Goal: Task Accomplishment & Management: Use online tool/utility

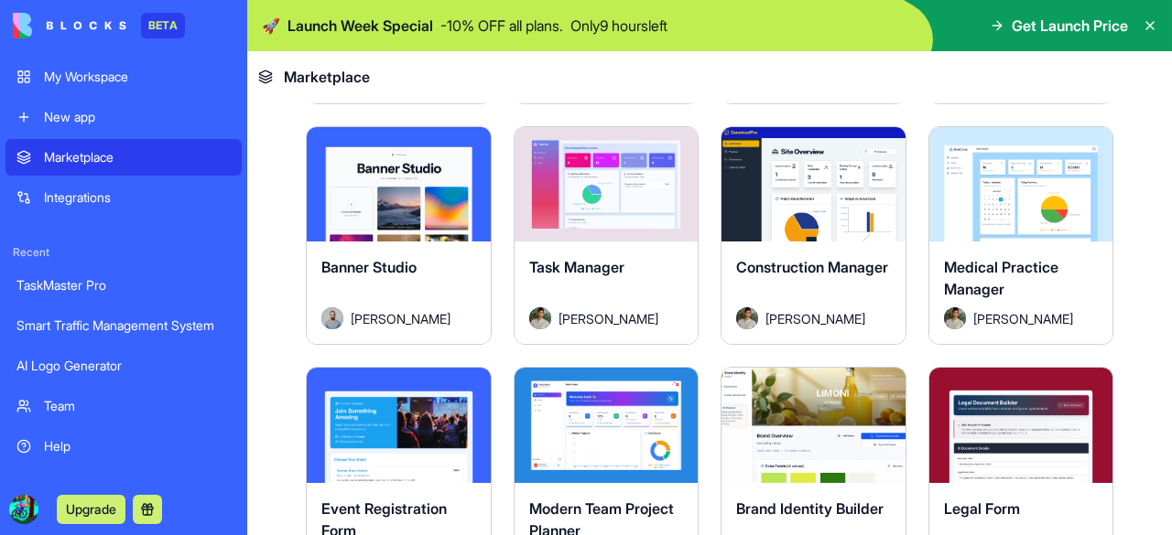
scroll to position [2757, 0]
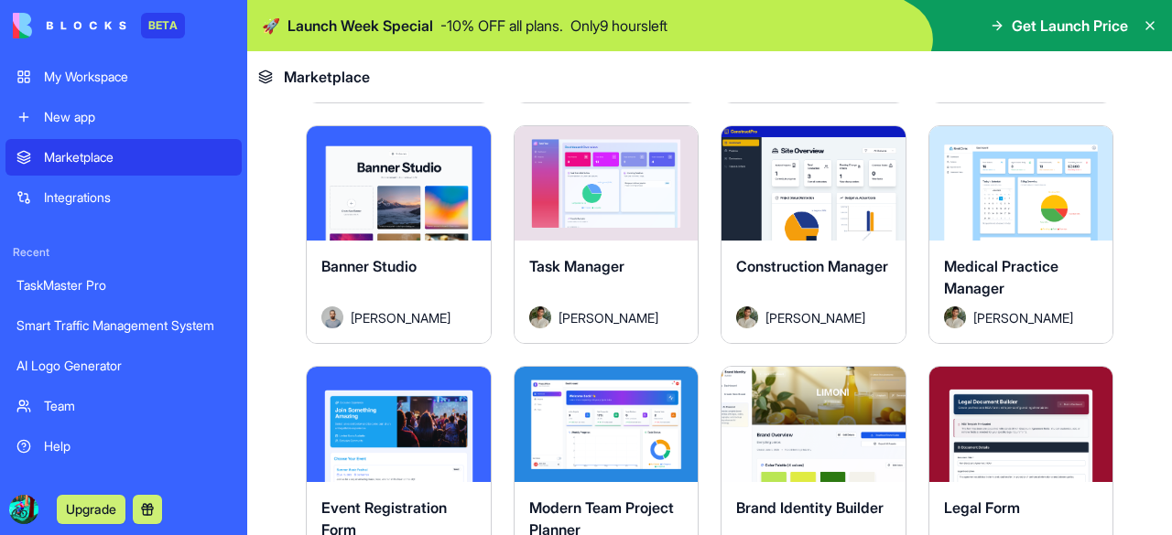
click at [62, 113] on div "New app" at bounding box center [137, 117] width 187 height 18
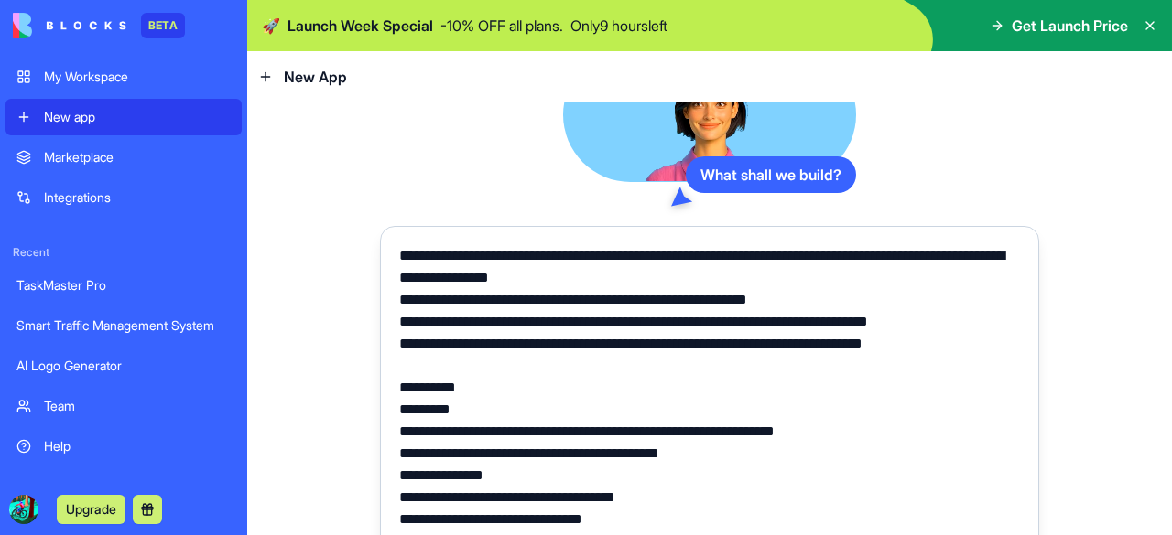
scroll to position [54, 0]
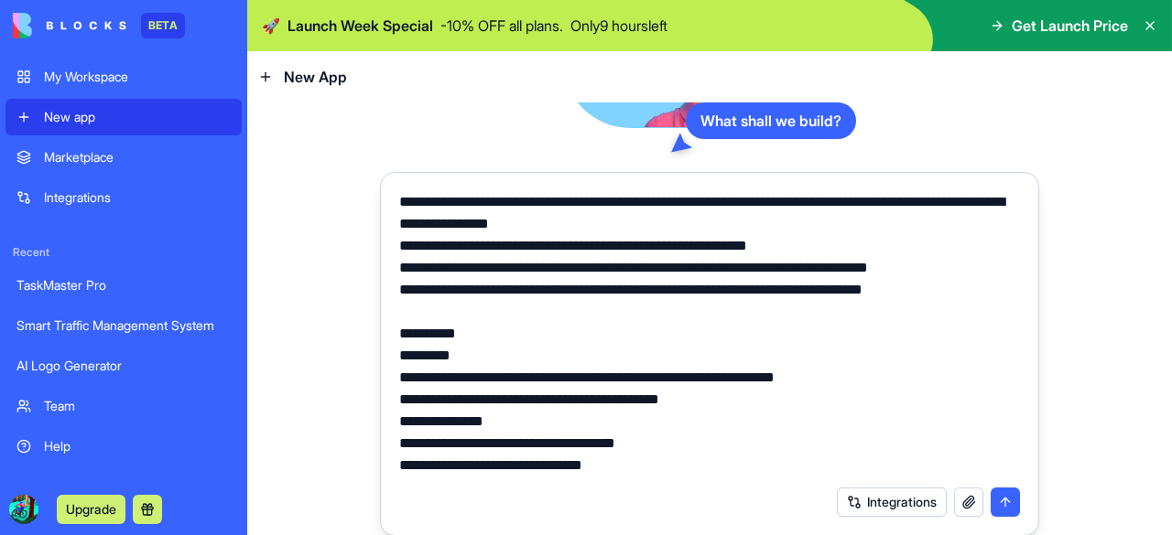
type textarea "**********"
click at [994, 501] on button "submit" at bounding box center [1004, 502] width 29 height 29
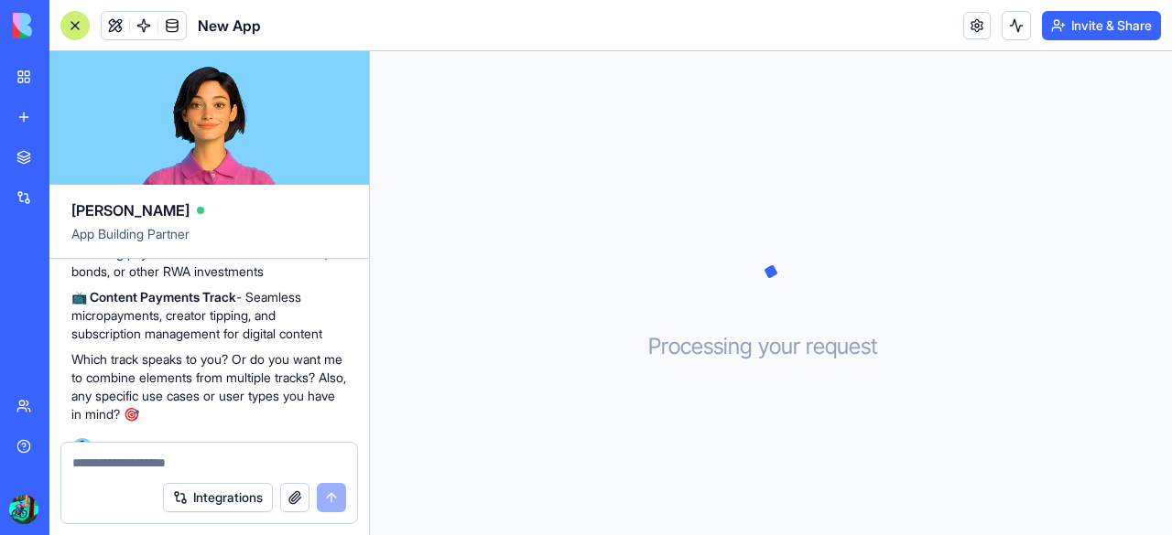
scroll to position [679, 0]
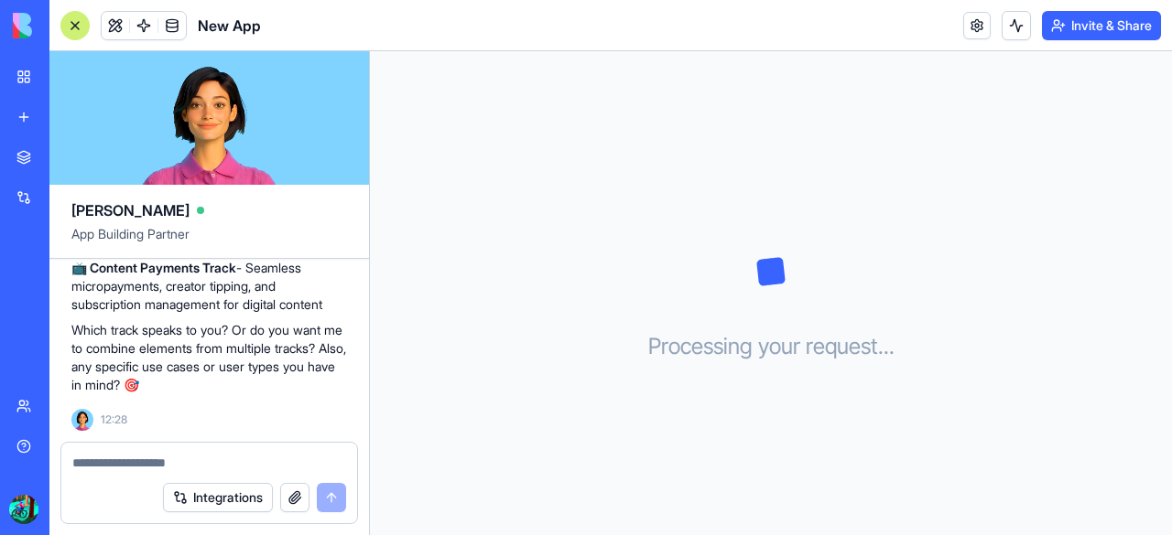
click at [139, 460] on textarea at bounding box center [209, 463] width 274 height 18
type textarea "**********"
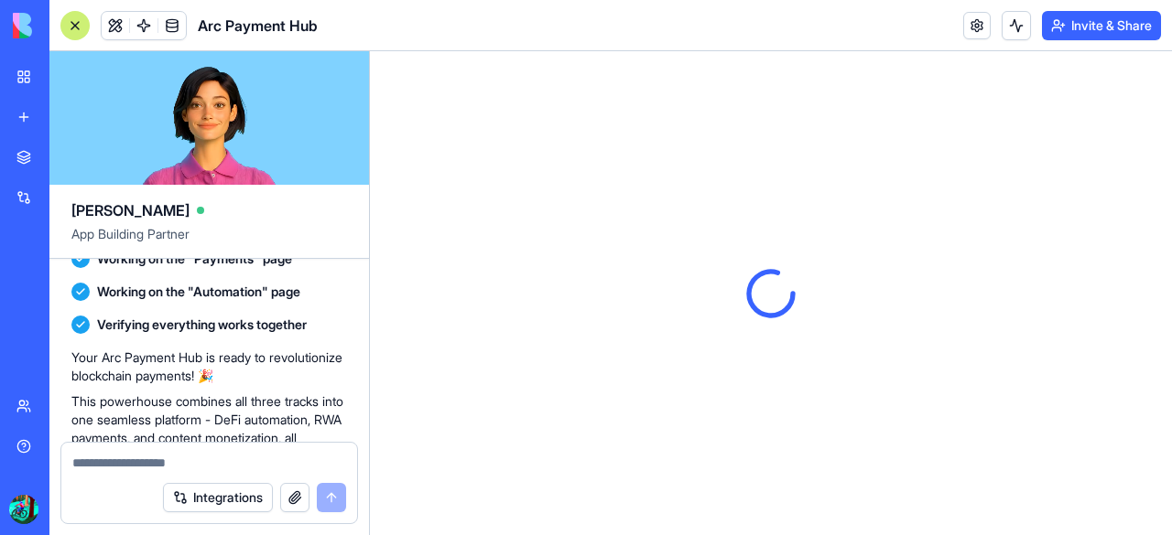
scroll to position [1602, 0]
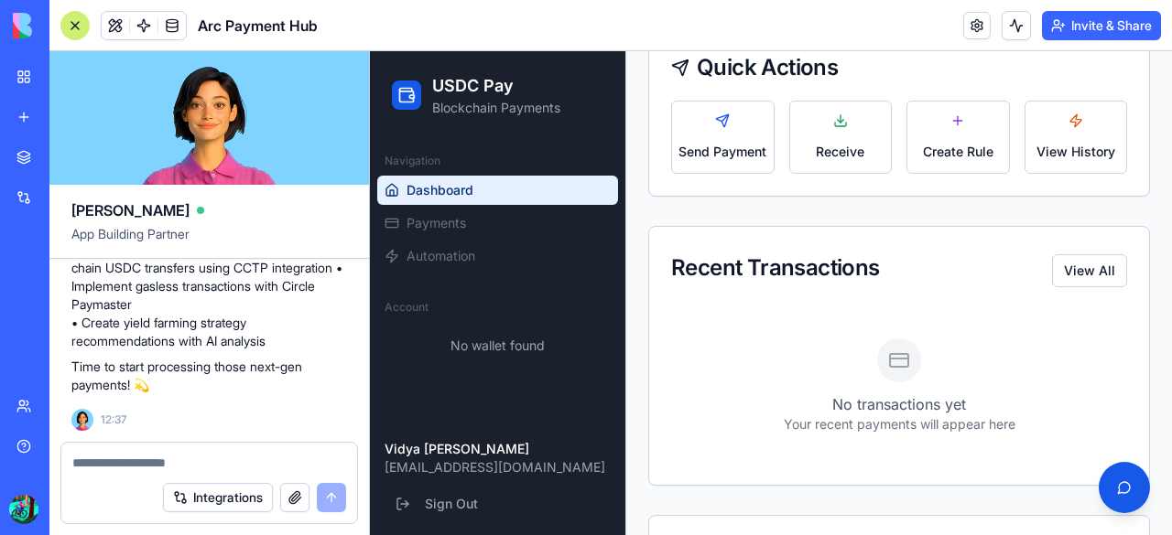
scroll to position [635, 0]
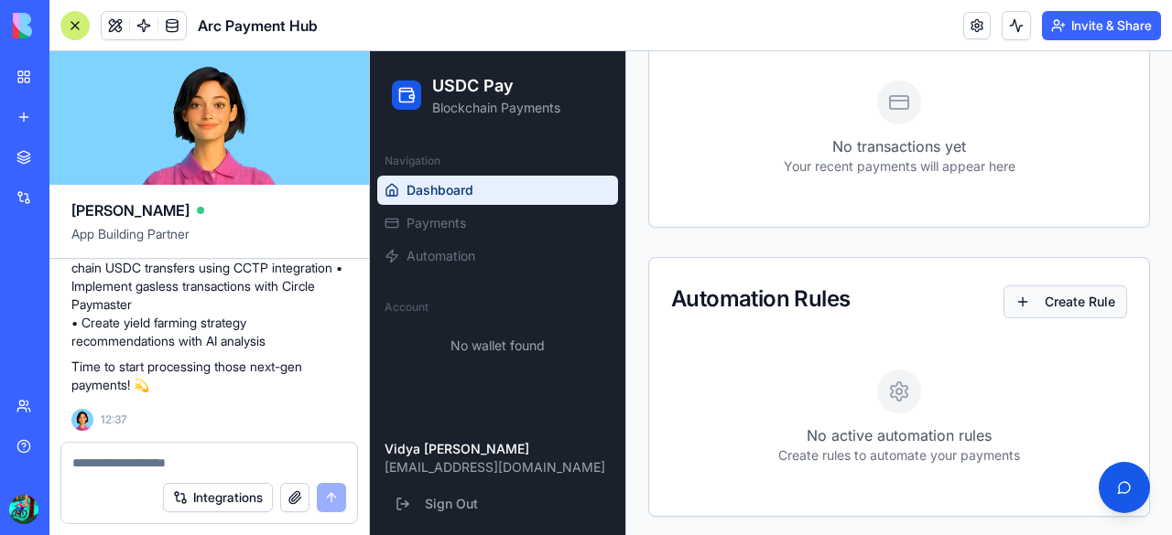
click at [1029, 310] on button "Create Rule" at bounding box center [1065, 302] width 124 height 33
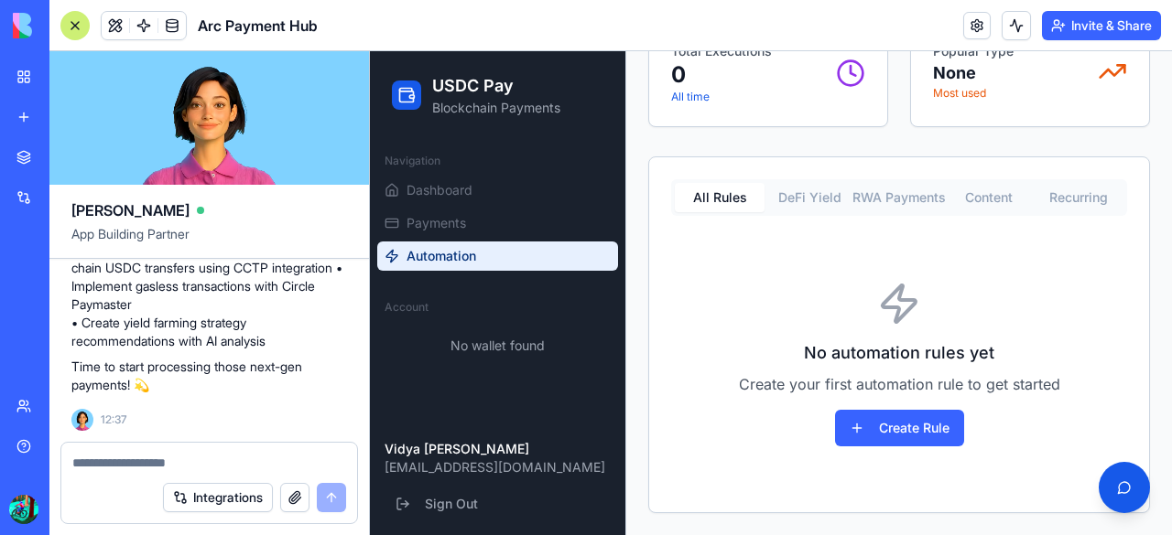
scroll to position [354, 0]
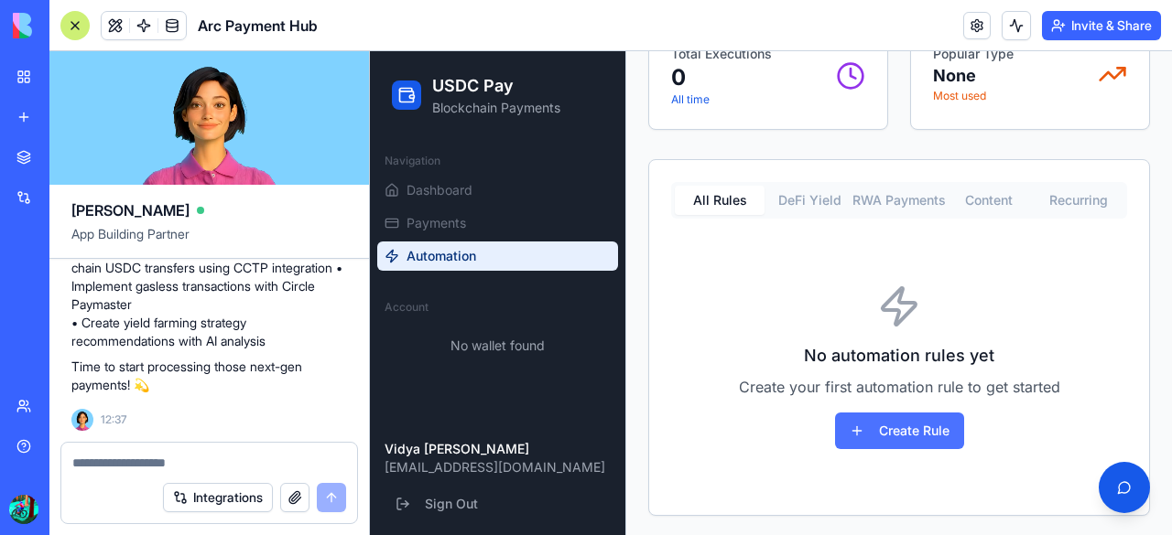
click at [877, 425] on button "Create Rule" at bounding box center [899, 431] width 129 height 37
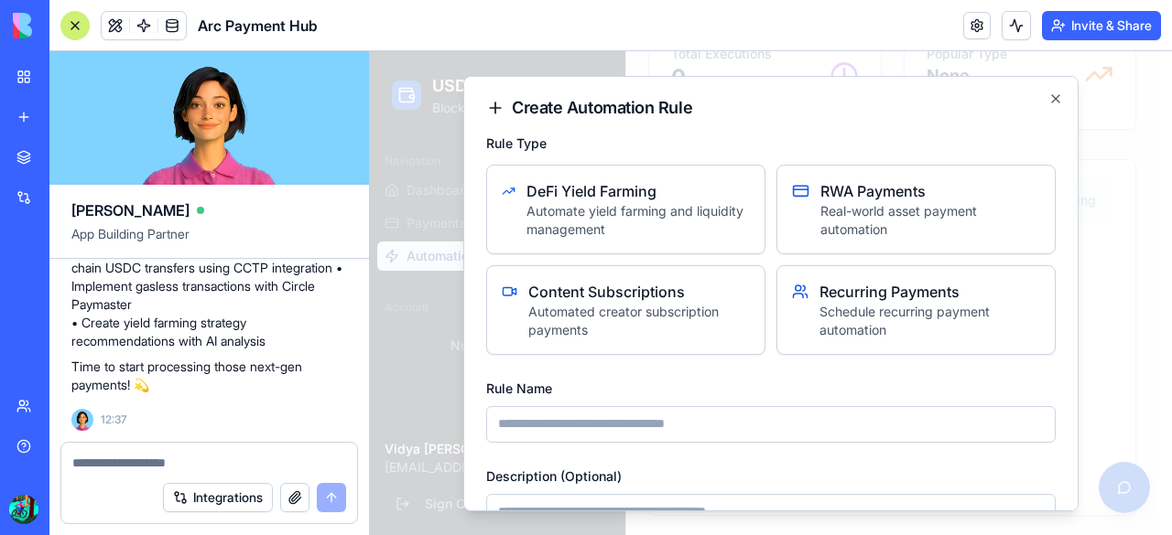
scroll to position [150, 0]
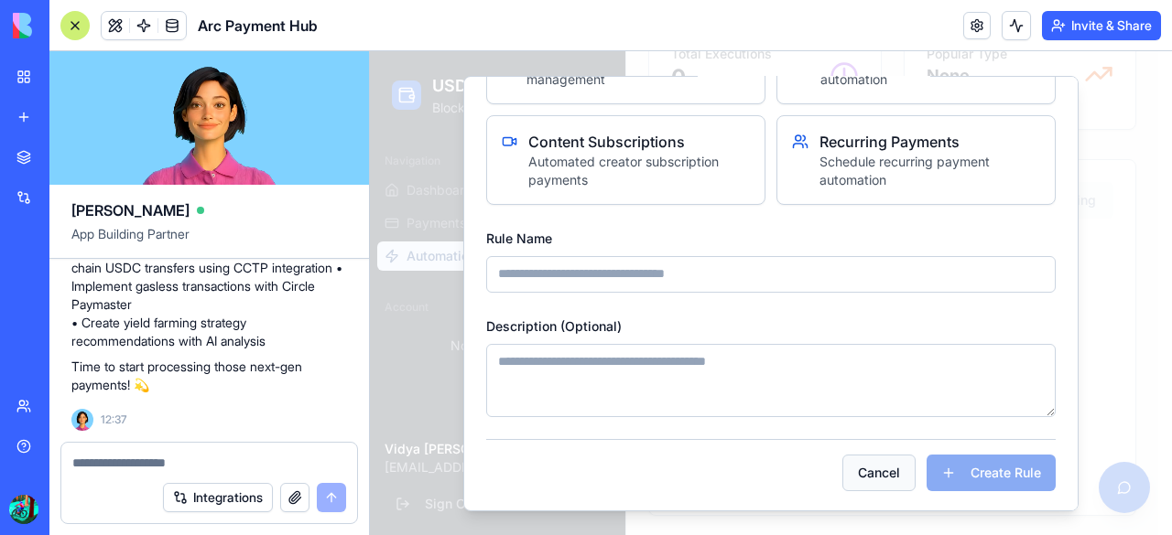
click at [857, 470] on button "Cancel" at bounding box center [878, 472] width 73 height 37
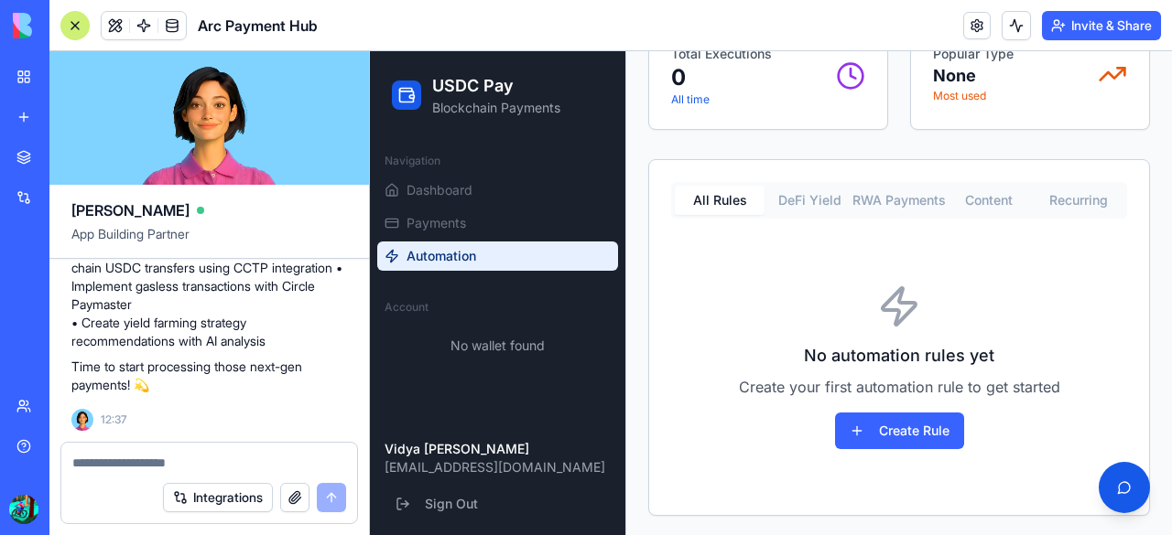
scroll to position [332, 0]
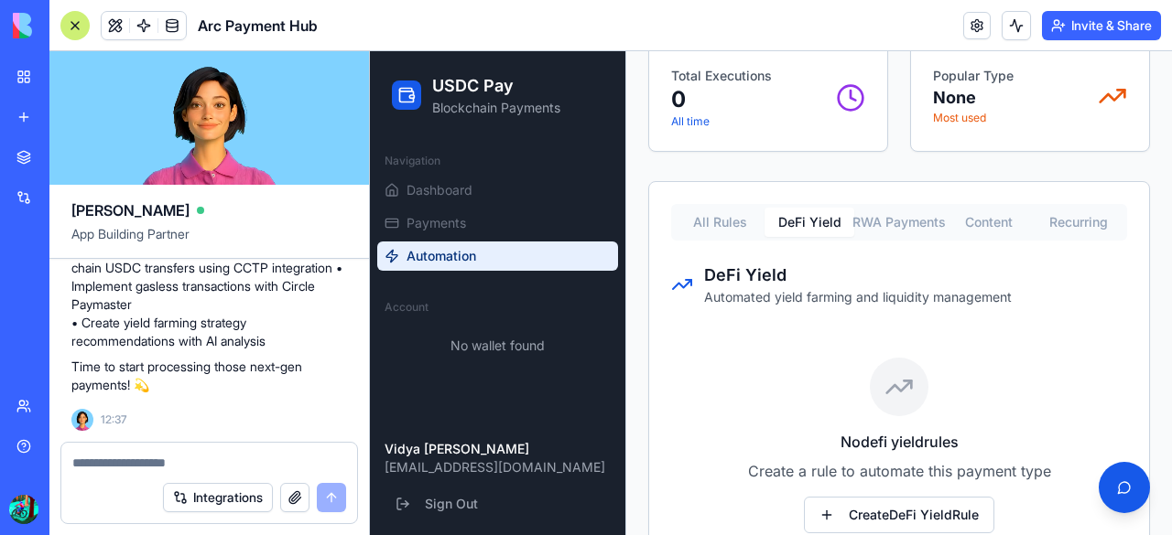
click at [816, 218] on button "DeFi Yield" at bounding box center [809, 222] width 90 height 29
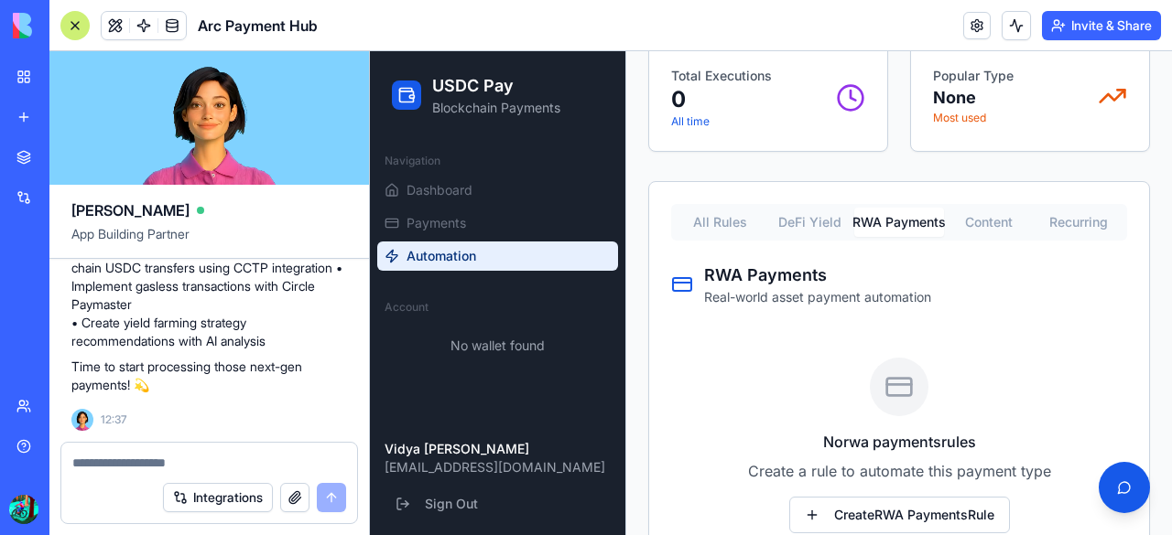
click at [882, 213] on button "RWA Payments" at bounding box center [899, 222] width 90 height 29
click at [978, 221] on button "Content" at bounding box center [989, 222] width 90 height 29
click at [1038, 228] on button "Recurring" at bounding box center [1078, 222] width 90 height 29
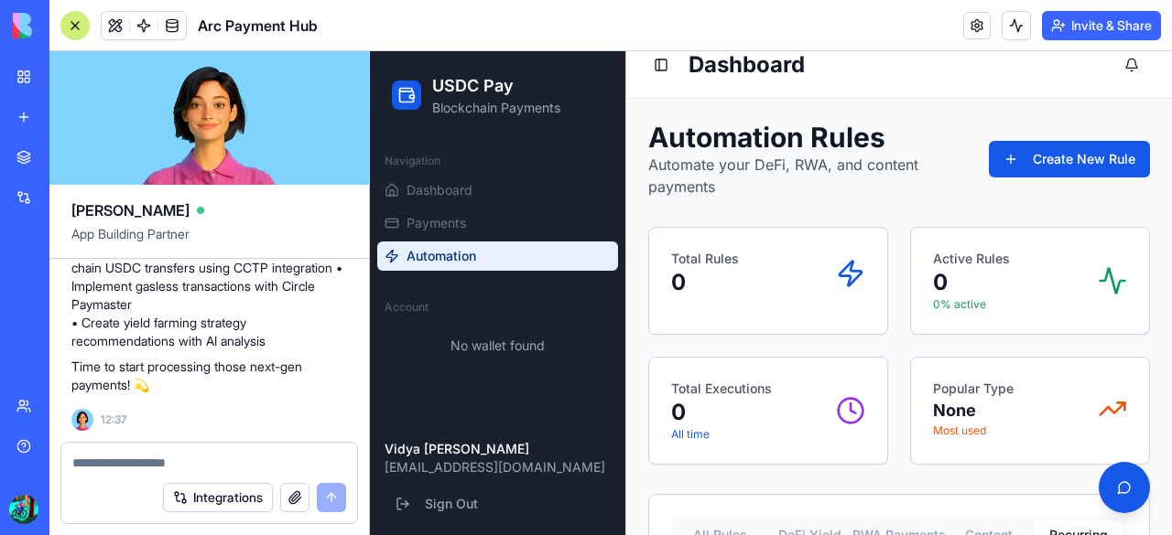
scroll to position [0, 0]
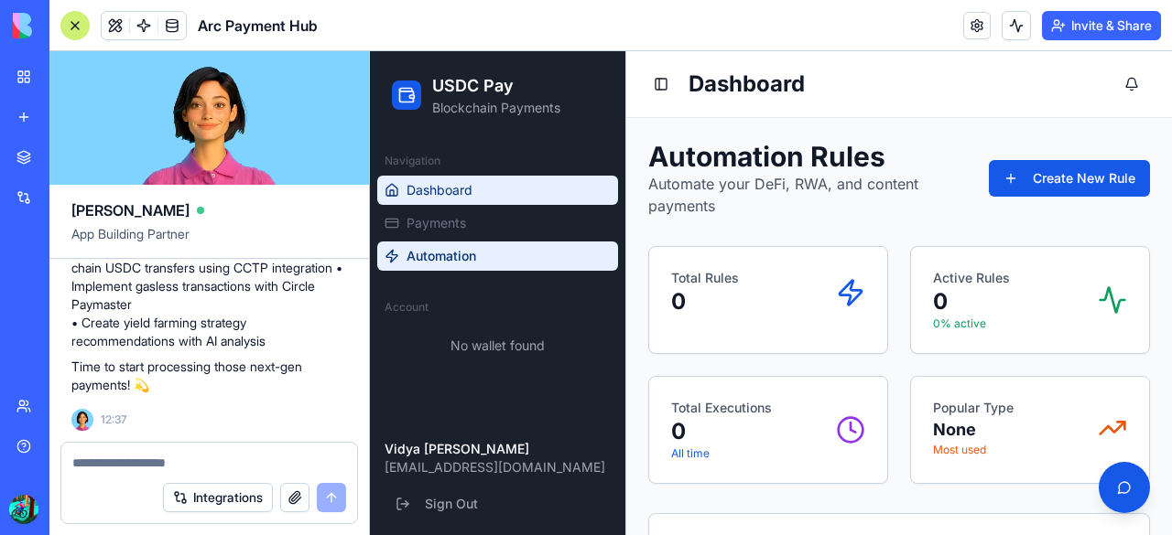
click at [556, 199] on link "Dashboard" at bounding box center [497, 190] width 241 height 29
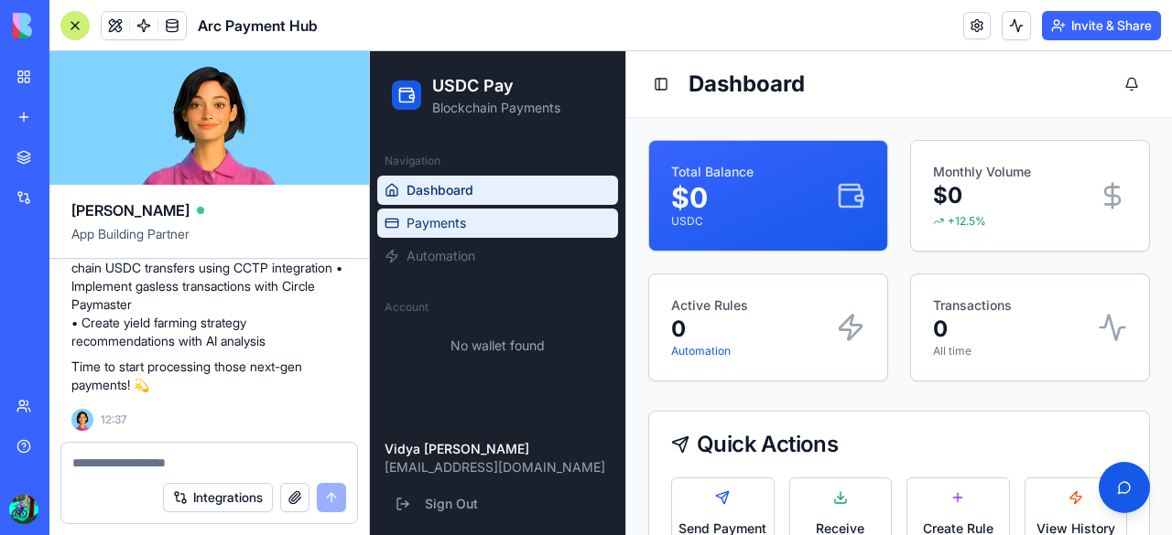
click at [513, 221] on link "Payments" at bounding box center [497, 223] width 241 height 29
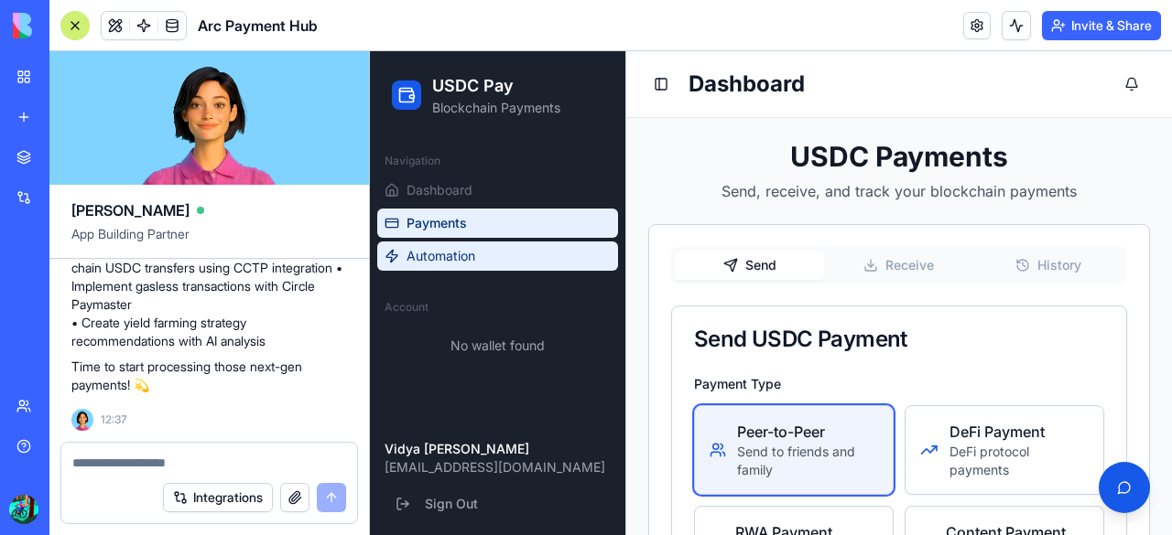
click at [488, 250] on link "Automation" at bounding box center [497, 256] width 241 height 29
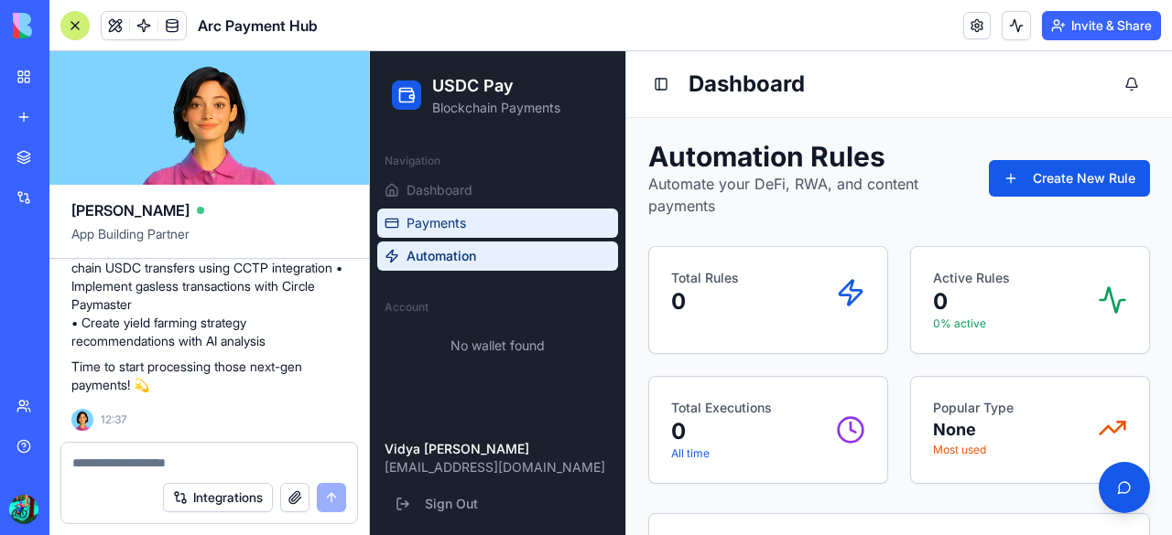
click at [469, 218] on link "Payments" at bounding box center [497, 223] width 241 height 29
